Goal: Transaction & Acquisition: Purchase product/service

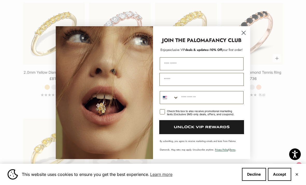
scroll to position [731, 0]
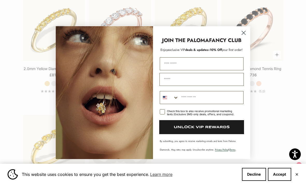
click at [241, 37] on circle "Close dialog" at bounding box center [244, 32] width 9 height 9
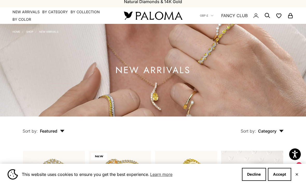
scroll to position [4, 0]
click at [177, 73] on h1 "NEW ARRIVALS" at bounding box center [153, 70] width 75 height 6
click at [155, 73] on h1 "NEW ARRIVALS" at bounding box center [153, 70] width 75 height 6
click at [30, 28] on img at bounding box center [153, 70] width 306 height 93
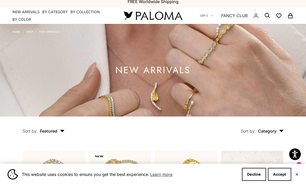
click at [55, 13] on summary "By Category" at bounding box center [55, 11] width 26 height 5
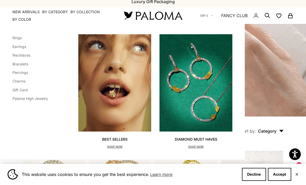
click at [22, 45] on link "Earrings" at bounding box center [19, 46] width 14 height 4
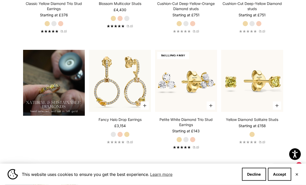
scroll to position [337, 0]
click at [121, 99] on img at bounding box center [120, 81] width 68 height 68
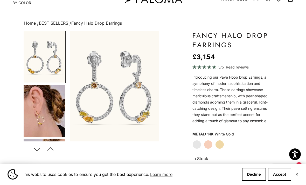
scroll to position [21, 0]
click at [220, 144] on label "Yellow Gold" at bounding box center [220, 144] width 9 height 9
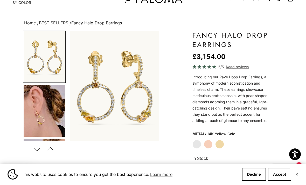
click at [207, 146] on label "Rose Gold" at bounding box center [208, 144] width 9 height 9
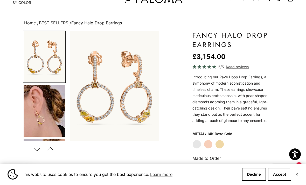
click at [223, 144] on label "Yellow Gold" at bounding box center [220, 144] width 9 height 9
